Goal: Task Accomplishment & Management: Use online tool/utility

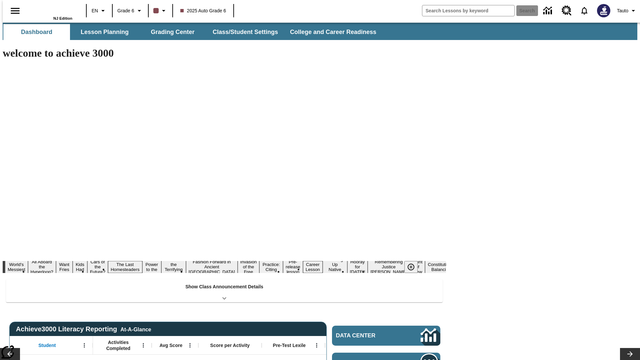
type input "-1"
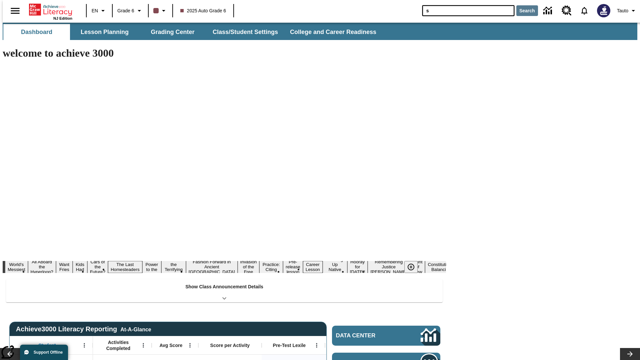
type input "s"
click at [523, 11] on button "Search" at bounding box center [528, 10] width 22 height 11
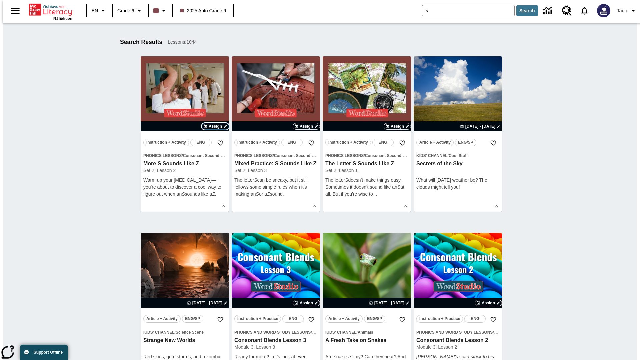
click at [215, 126] on span "Assign" at bounding box center [215, 126] width 13 height 6
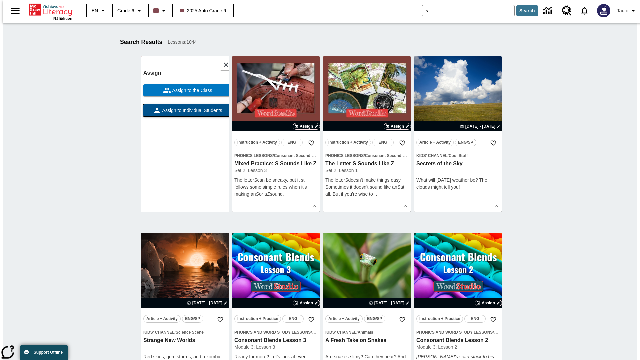
click at [185, 113] on span "Assign to Individual Students" at bounding box center [191, 110] width 61 height 7
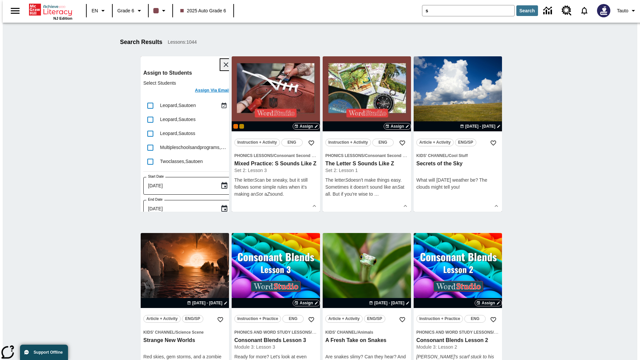
click at [224, 65] on icon "Close" at bounding box center [226, 64] width 5 height 5
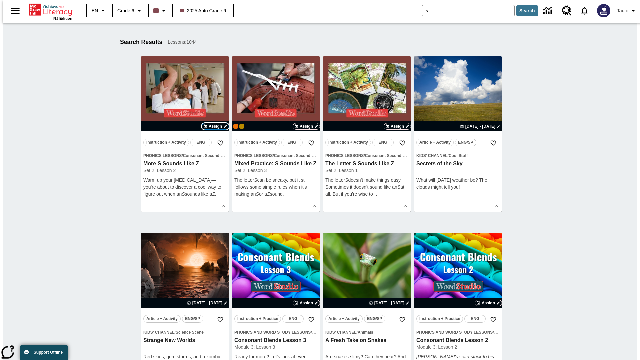
click at [215, 126] on span "Assign" at bounding box center [215, 126] width 13 height 6
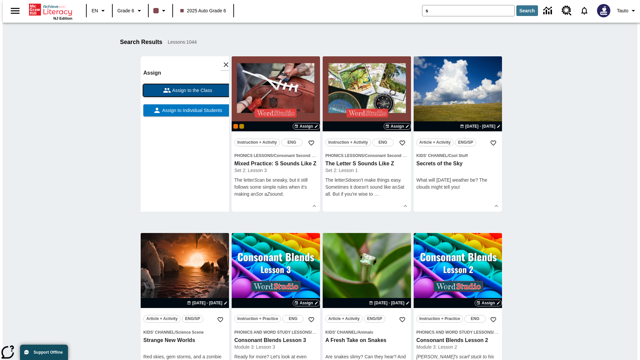
click at [185, 90] on span "Assign to the Class" at bounding box center [191, 90] width 41 height 7
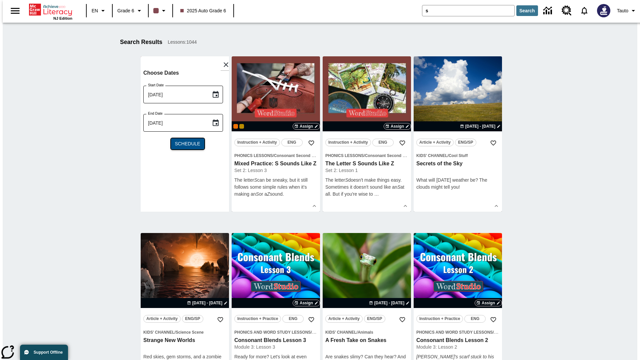
click at [185, 144] on span "Schedule" at bounding box center [187, 143] width 25 height 7
